Goal: Task Accomplishment & Management: Complete application form

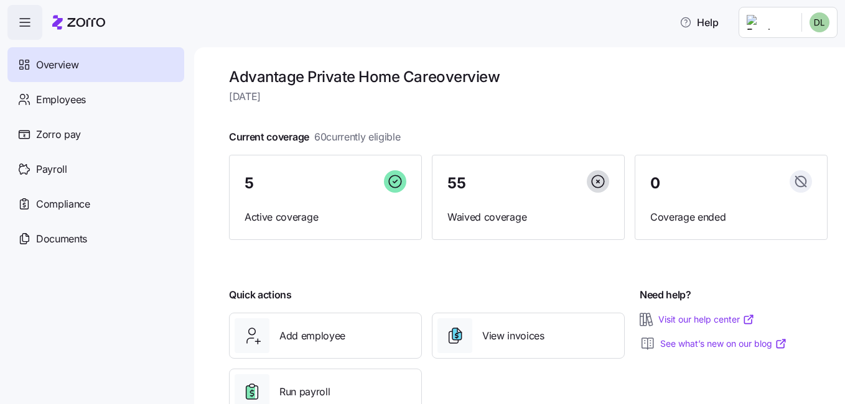
click at [301, 337] on span "Add employee" at bounding box center [312, 336] width 66 height 16
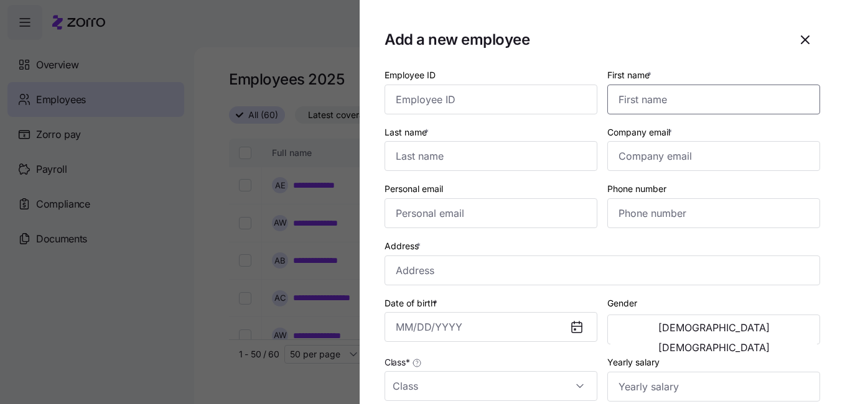
drag, startPoint x: 679, startPoint y: 106, endPoint x: 672, endPoint y: 103, distance: 8.1
click at [679, 106] on input "First name *" at bounding box center [713, 100] width 213 height 30
type input "R"
type input "William"
type input "Moncada"
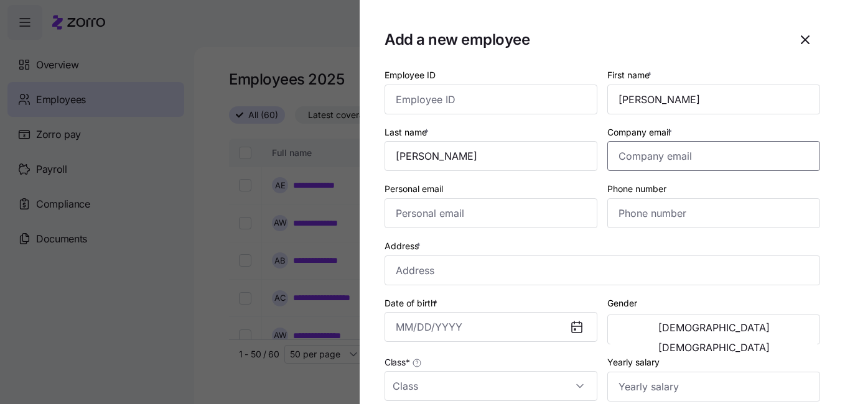
type input "billy@advantageprivatehomecare.com"
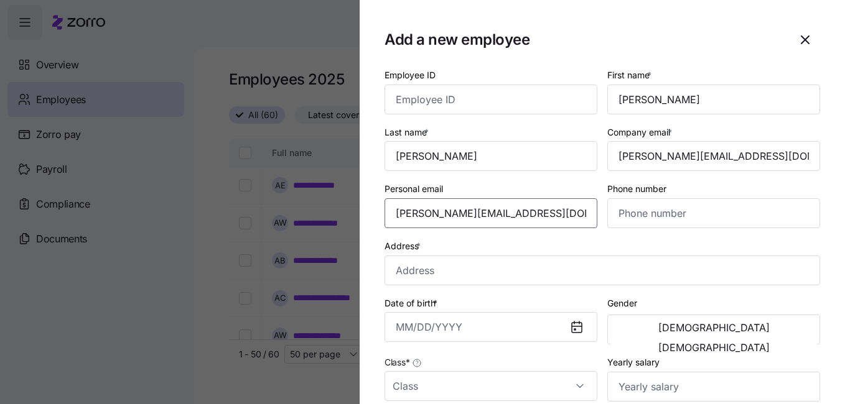
click at [468, 217] on input "billy@advantageprivatehomecare.com" at bounding box center [490, 213] width 213 height 30
click at [470, 216] on input "billy@advantageprivatehomecare.com" at bounding box center [490, 213] width 213 height 30
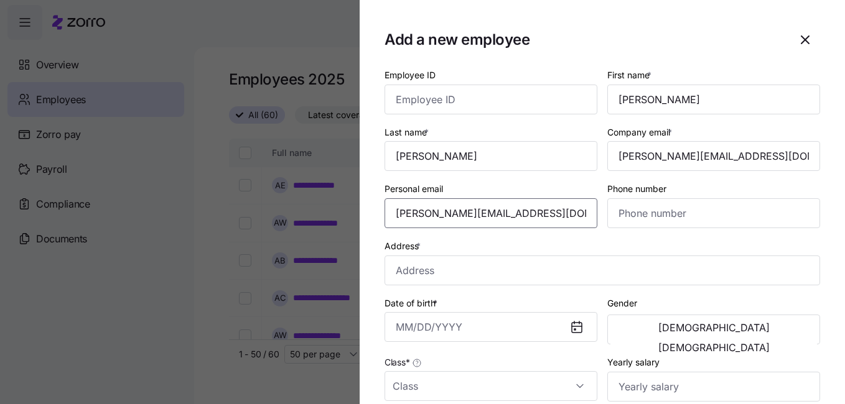
drag, startPoint x: 585, startPoint y: 213, endPoint x: 378, endPoint y: 205, distance: 207.3
click at [378, 205] on section "Add a new employee Employee ID First name * William Last name * Moncada Company…" at bounding box center [602, 202] width 485 height 404
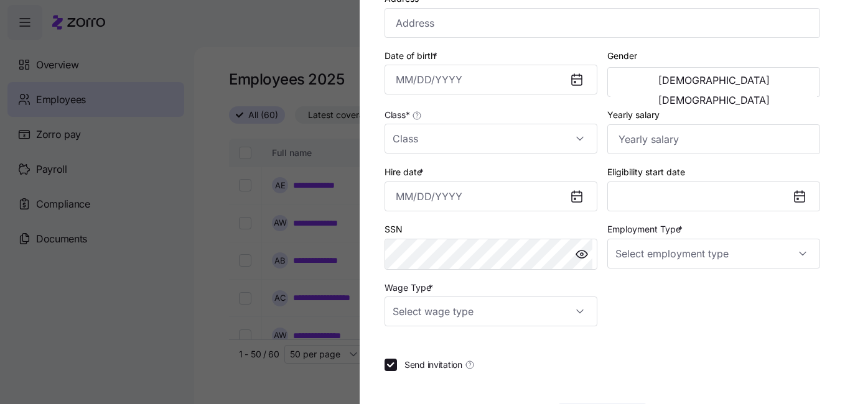
scroll to position [249, 0]
click at [555, 141] on input "Class *" at bounding box center [490, 138] width 213 height 30
click at [401, 180] on span "GA" at bounding box center [405, 176] width 12 height 14
type input "GA"
click at [572, 194] on icon at bounding box center [577, 196] width 10 height 10
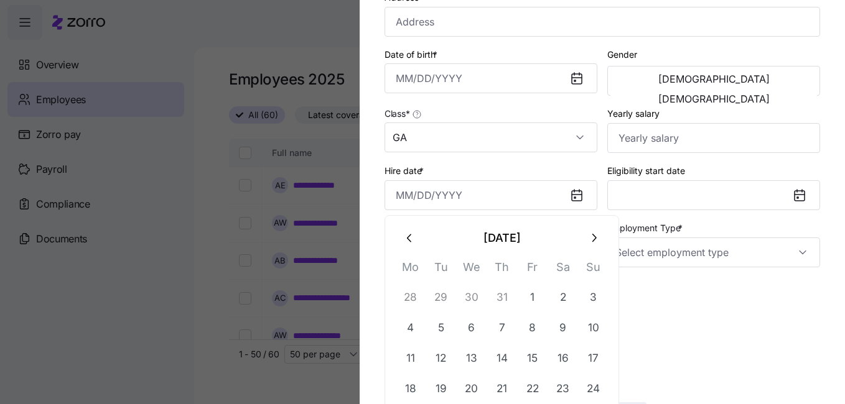
click at [520, 192] on input "Hire date *" at bounding box center [490, 195] width 213 height 30
click at [407, 240] on icon "button" at bounding box center [410, 238] width 14 height 14
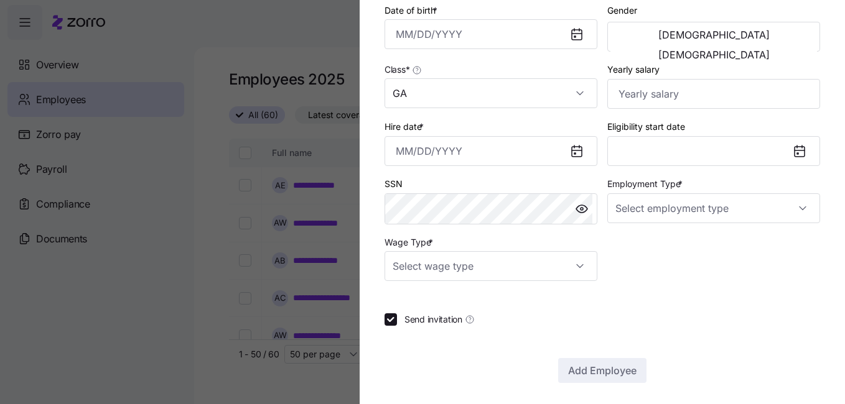
scroll to position [294, 0]
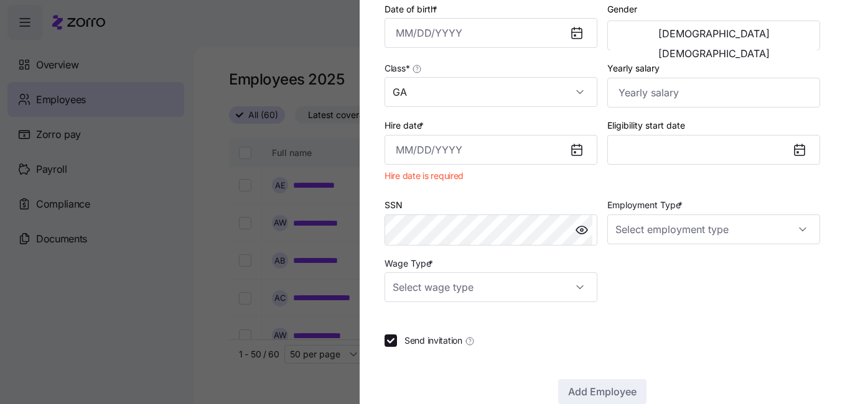
click at [544, 151] on input "Hire date *" at bounding box center [490, 150] width 213 height 30
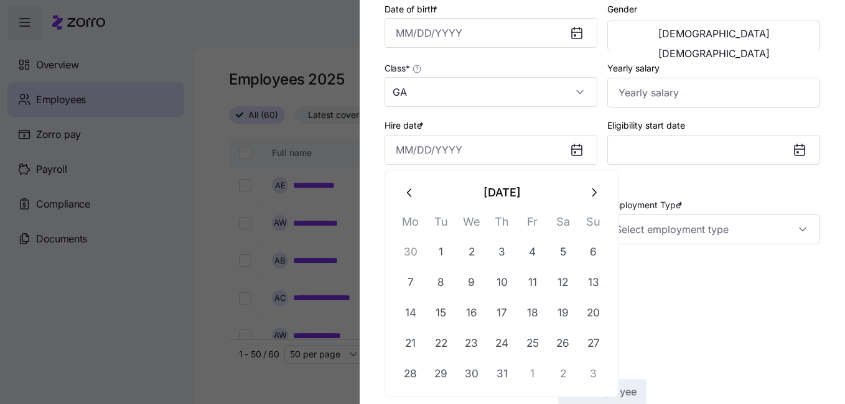
click at [407, 372] on button "28" at bounding box center [411, 374] width 30 height 30
type input "July 28, 2025"
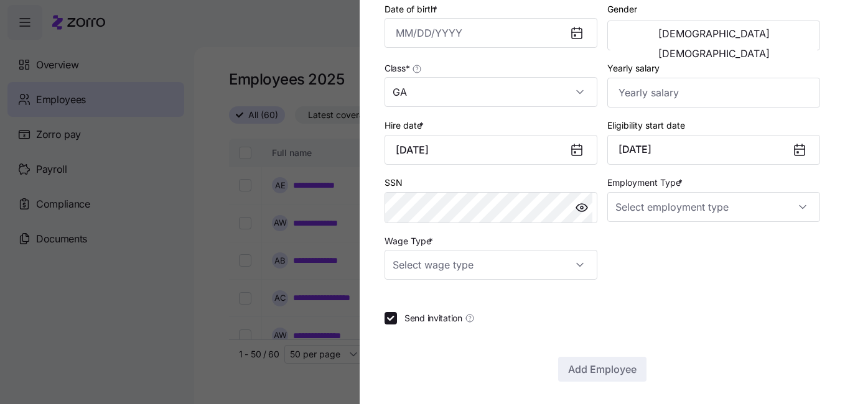
click at [794, 151] on icon at bounding box center [799, 151] width 10 height 10
click at [719, 153] on button "October 1, 2025" at bounding box center [713, 150] width 213 height 30
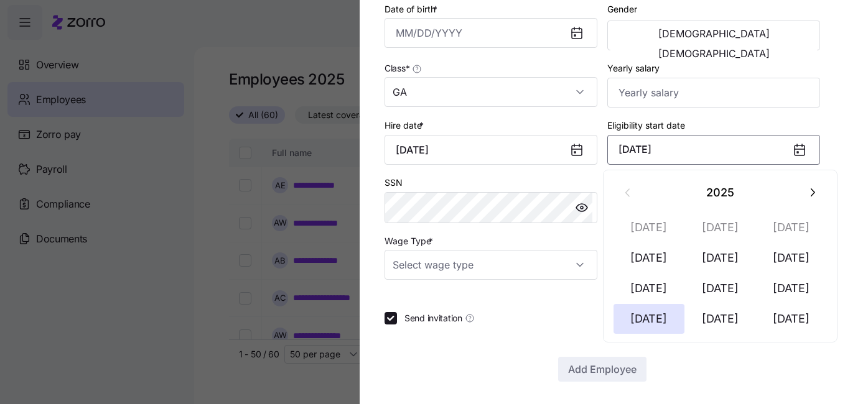
click at [782, 290] on button "Sep 1" at bounding box center [791, 289] width 71 height 30
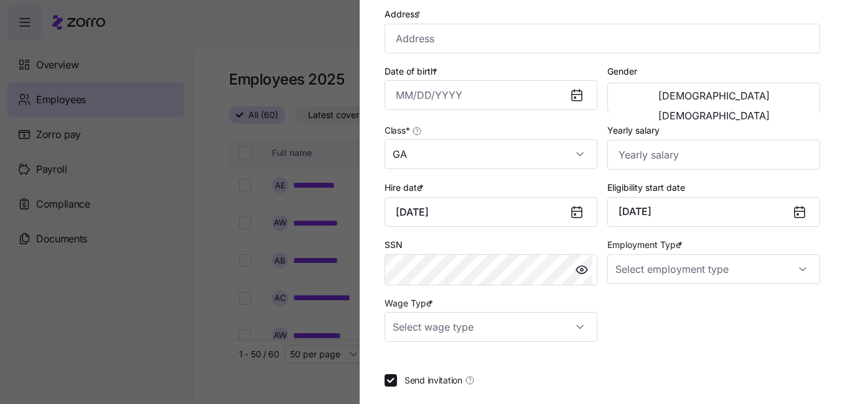
scroll to position [249, 0]
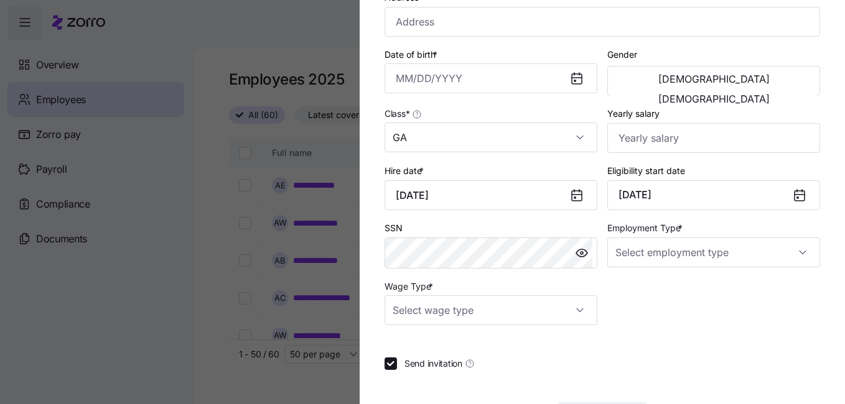
click at [697, 248] on input "Employment Type *" at bounding box center [713, 253] width 213 height 30
click at [663, 291] on div "Full Time" at bounding box center [707, 290] width 198 height 26
type input "Full Time"
click at [579, 306] on input "Wage Type *" at bounding box center [490, 310] width 213 height 30
click at [431, 352] on div "Salary" at bounding box center [488, 348] width 198 height 26
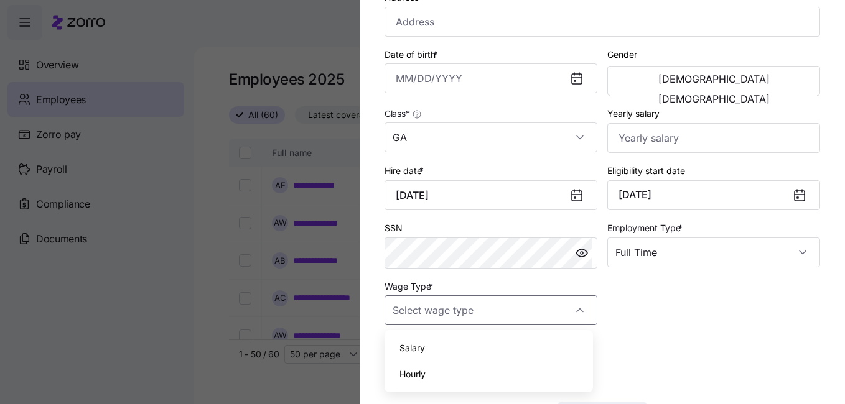
type input "Salary"
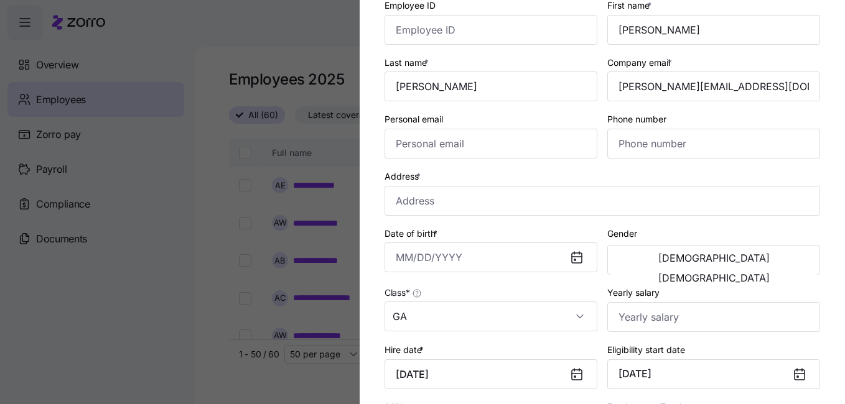
scroll to position [48, 0]
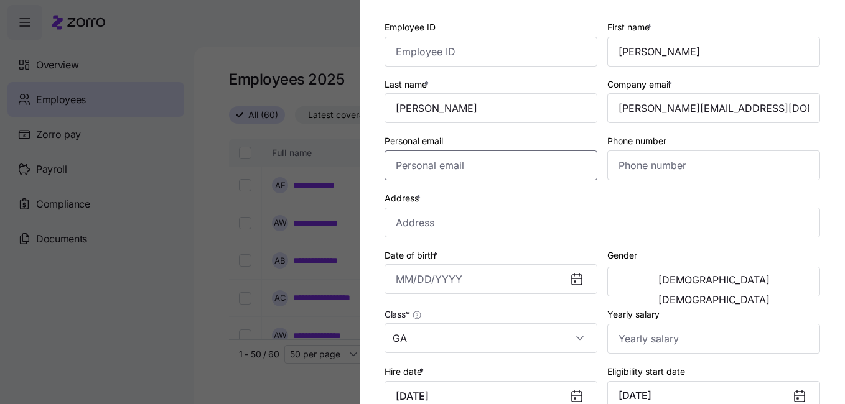
click at [406, 159] on input "Personal email" at bounding box center [490, 166] width 213 height 30
paste input "billytx2001@gmail.com"
type input "billytx2001@gmail.com"
click at [372, 164] on section "Add a new employee Employee ID First name * William Last name * Moncada Company…" at bounding box center [602, 202] width 485 height 404
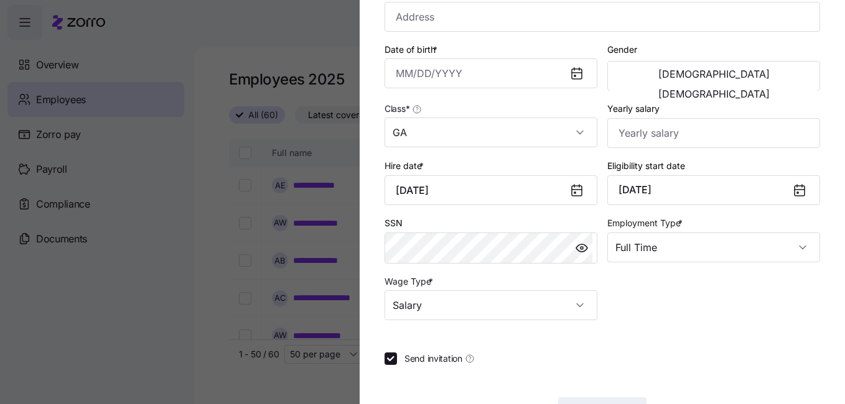
scroll to position [297, 0]
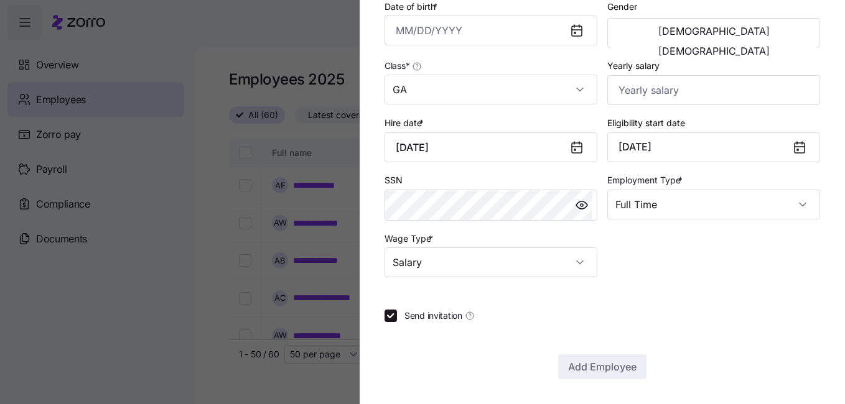
click at [426, 35] on input "Date of birth *" at bounding box center [490, 31] width 213 height 30
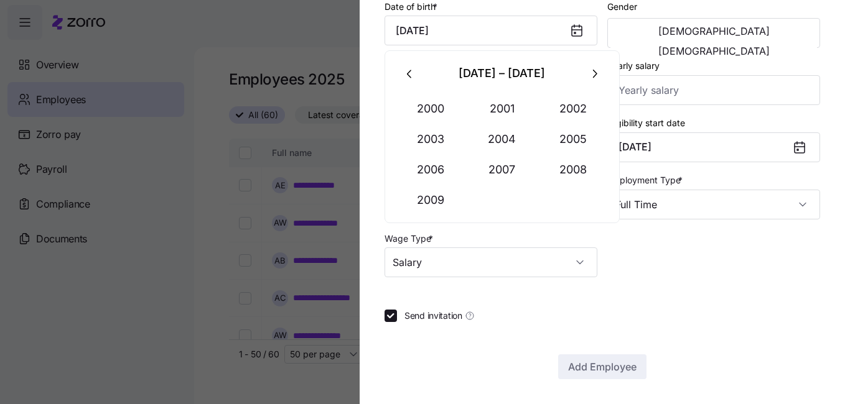
type input "March 16, 2001"
click at [697, 310] on div "Send invitation" at bounding box center [601, 316] width 435 height 12
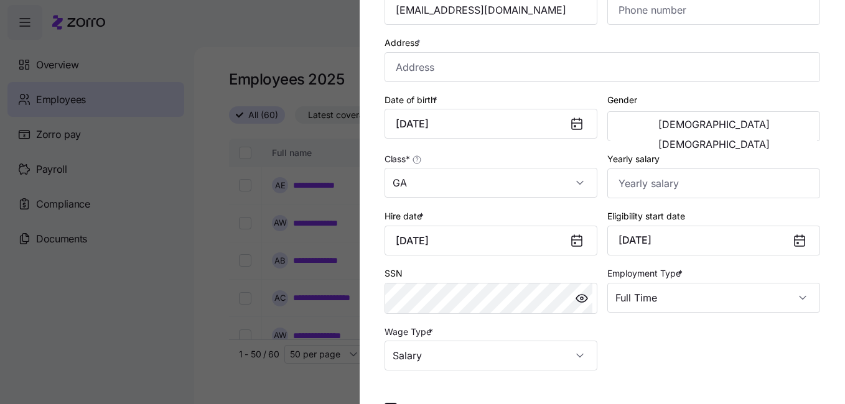
scroll to position [172, 0]
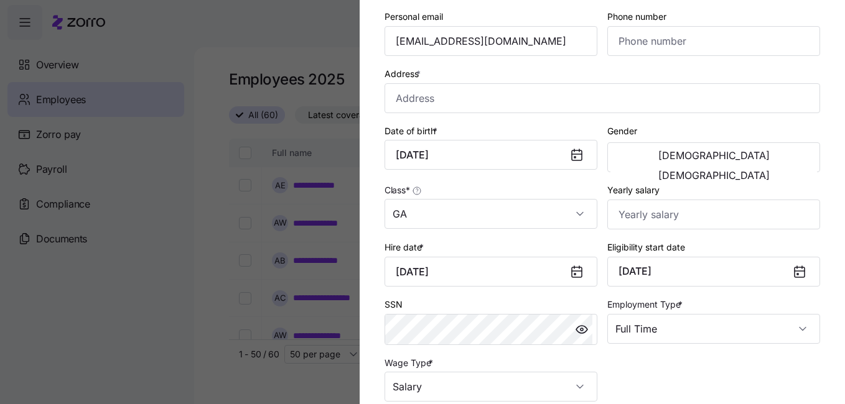
click at [659, 155] on span "Male" at bounding box center [713, 156] width 111 height 10
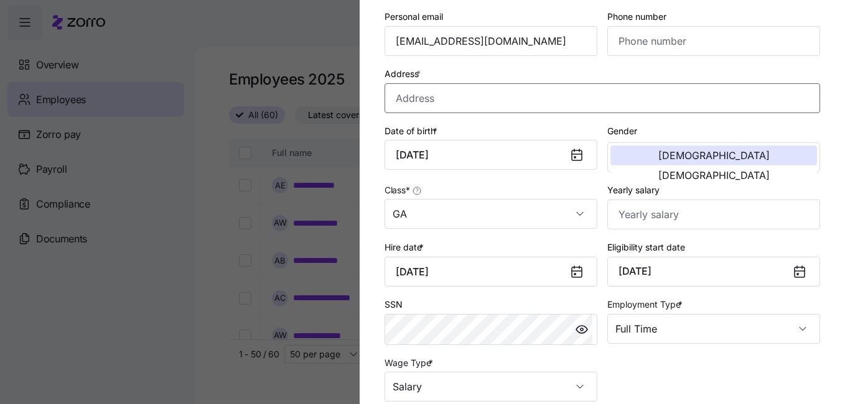
click at [449, 104] on input "Address *" at bounding box center [601, 98] width 435 height 30
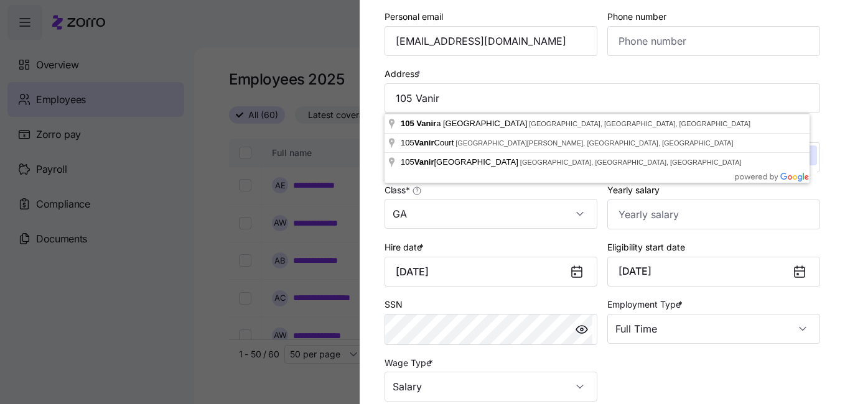
type input "105 Vanira Ave SE, Atlanta, GA 30315, USA"
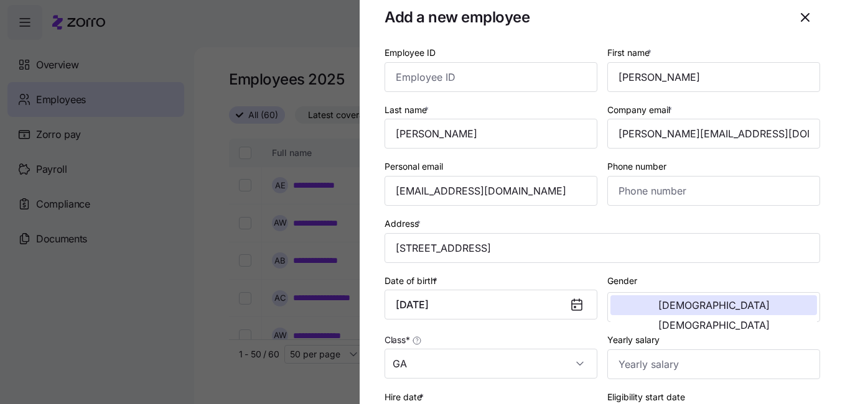
scroll to position [0, 0]
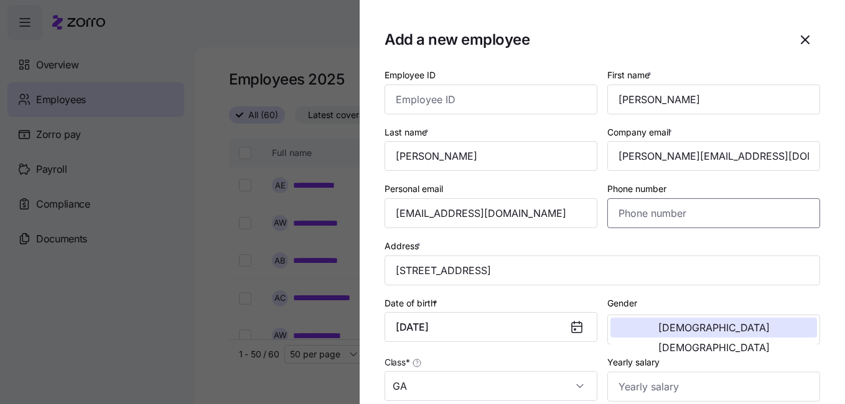
click at [628, 217] on input "Phone number" at bounding box center [713, 213] width 213 height 30
paste input "(404) 906-5237"
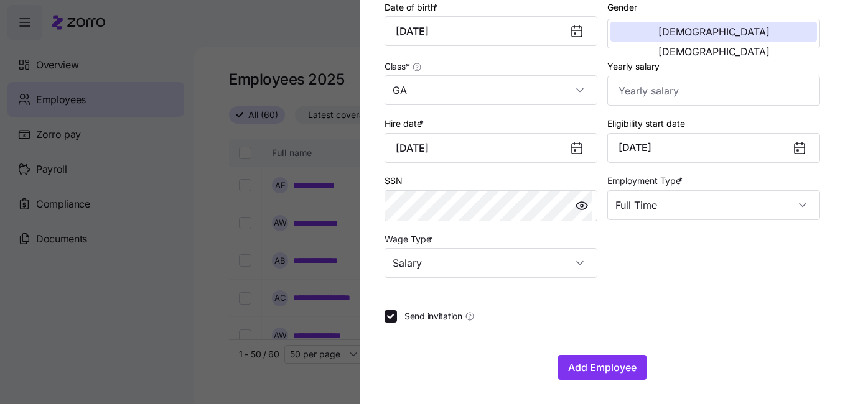
scroll to position [297, 0]
type input "(404) 906-5237"
click at [586, 360] on button "Add Employee" at bounding box center [602, 367] width 88 height 25
